Goal: Task Accomplishment & Management: Use online tool/utility

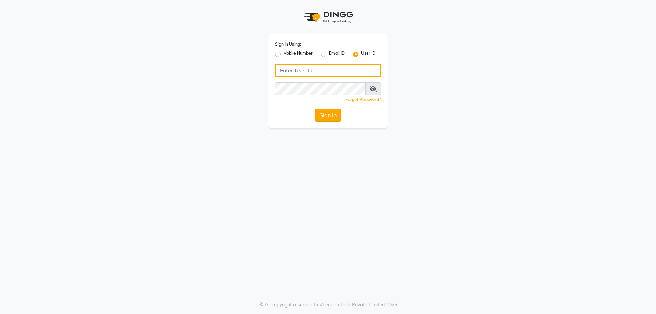
type input "parth@123"
click at [322, 118] on button "Sign In" at bounding box center [328, 115] width 26 height 13
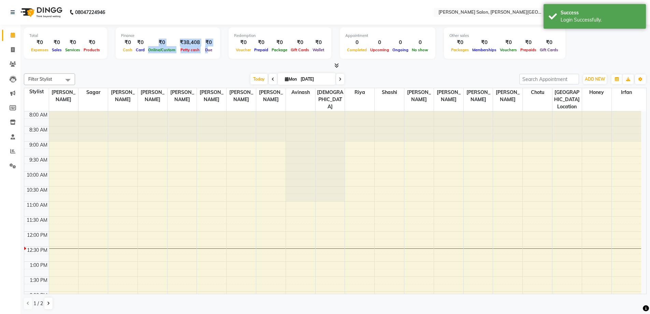
drag, startPoint x: 205, startPoint y: 50, endPoint x: 156, endPoint y: 40, distance: 49.7
click at [156, 40] on div "₹0 Cash ₹0 Card ₹0 Online/Custom ₹38,408 Petty cash ₹0 Due" at bounding box center [168, 46] width 94 height 15
click at [181, 56] on div "Finance ₹0 Cash ₹0 Card ₹0 Online/Custom ₹38,408 Petty cash ₹0 Due" at bounding box center [168, 42] width 104 height 31
drag, startPoint x: 208, startPoint y: 59, endPoint x: 163, endPoint y: 38, distance: 49.3
click at [164, 37] on div "Total ₹0 Expenses ₹0 Sales ₹0 Services ₹0 Products Finance ₹0 Cash ₹0 Card ₹0 O…" at bounding box center [335, 43] width 623 height 33
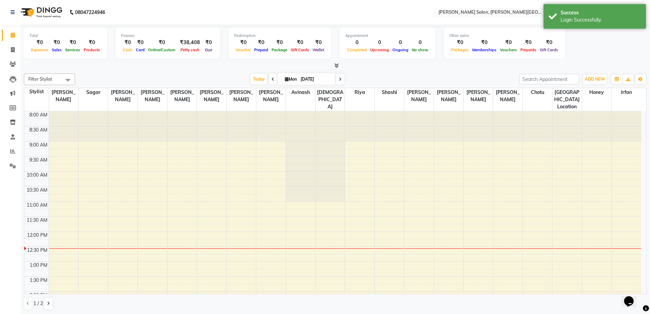
click at [184, 55] on div "Finance ₹0 Cash ₹0 Card ₹0 Online/Custom ₹38,408 Petty cash ₹0 Due" at bounding box center [168, 42] width 104 height 31
click at [9, 53] on span at bounding box center [13, 50] width 12 height 8
select select "4122"
select select "service"
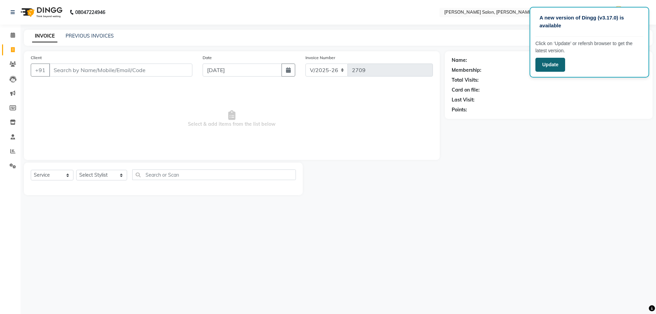
click at [558, 68] on button "Update" at bounding box center [550, 65] width 30 height 14
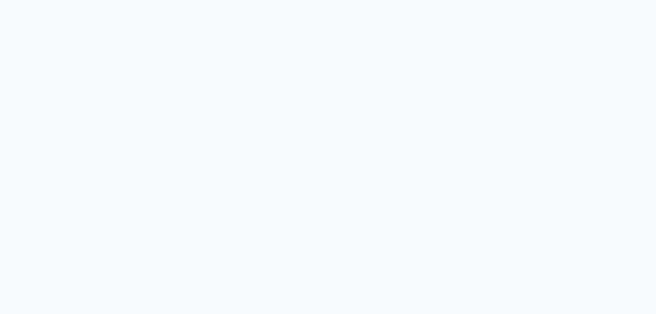
select select "service"
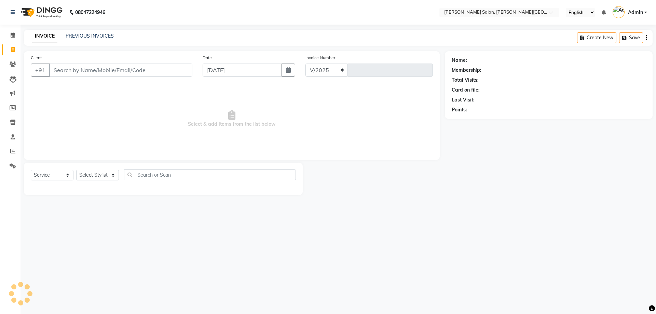
select select "4122"
type input "2709"
